Goal: Transaction & Acquisition: Purchase product/service

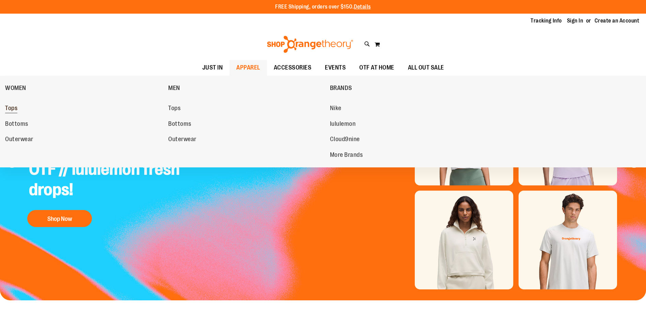
type input "**********"
click at [10, 111] on span "Tops" at bounding box center [11, 109] width 12 height 9
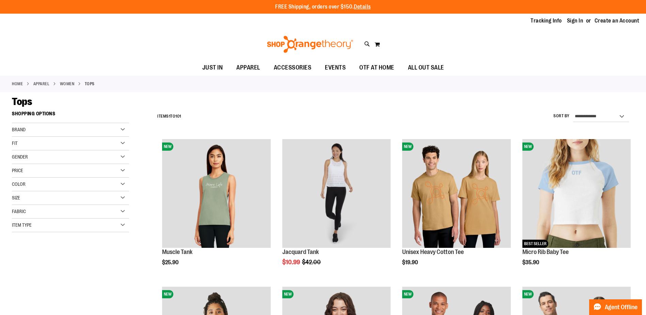
type input "**********"
click at [36, 182] on div "Color" at bounding box center [70, 184] width 117 height 14
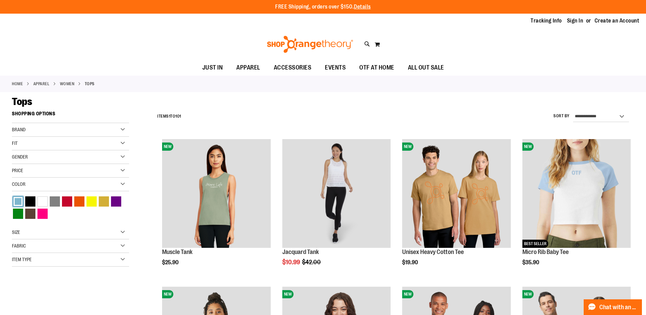
click at [18, 202] on div "Blue" at bounding box center [18, 201] width 10 height 10
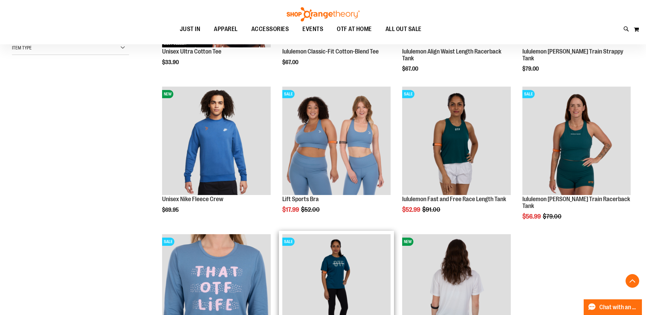
scroll to position [74, 0]
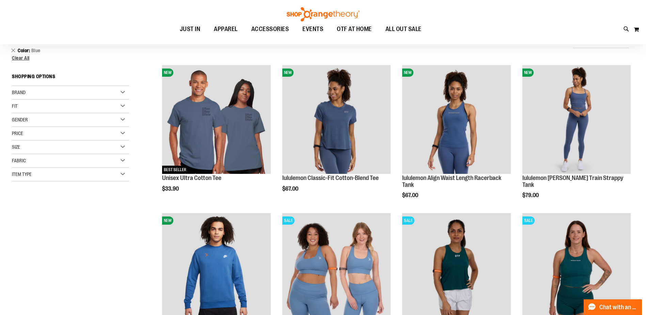
click at [45, 146] on div "Size" at bounding box center [70, 147] width 117 height 14
click at [41, 145] on div "Size" at bounding box center [70, 147] width 117 height 14
click at [23, 59] on span "Clear All" at bounding box center [21, 57] width 18 height 5
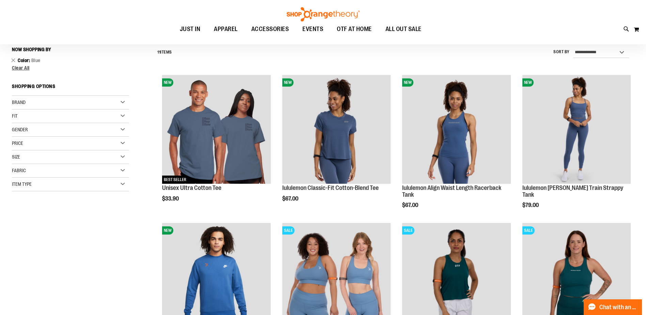
scroll to position [63, 0]
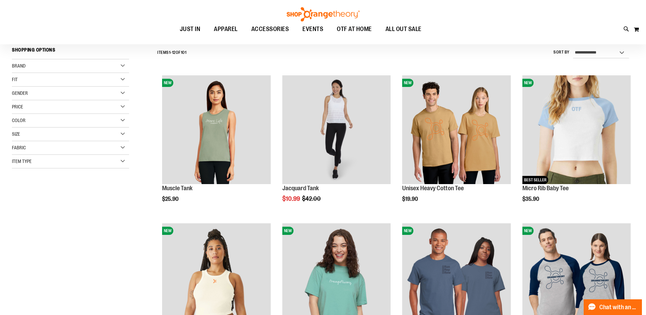
click at [23, 63] on div "Brand" at bounding box center [70, 66] width 117 height 14
click at [69, 65] on div "Brand" at bounding box center [70, 66] width 117 height 14
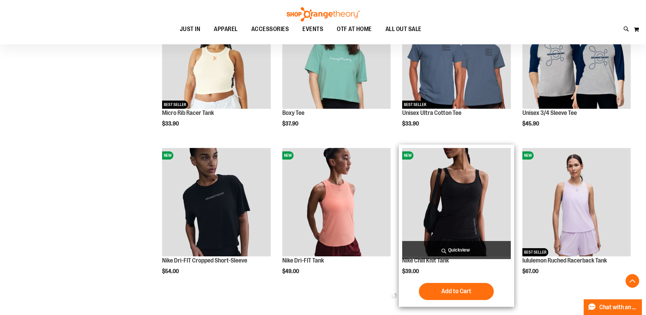
scroll to position [29, 0]
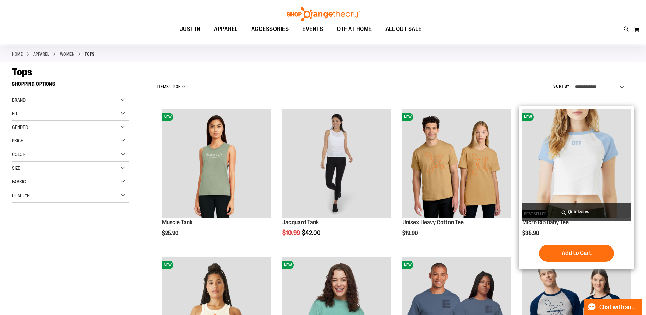
click at [595, 191] on img "product" at bounding box center [576, 163] width 108 height 108
